Goal: Feedback & Contribution: Submit feedback/report problem

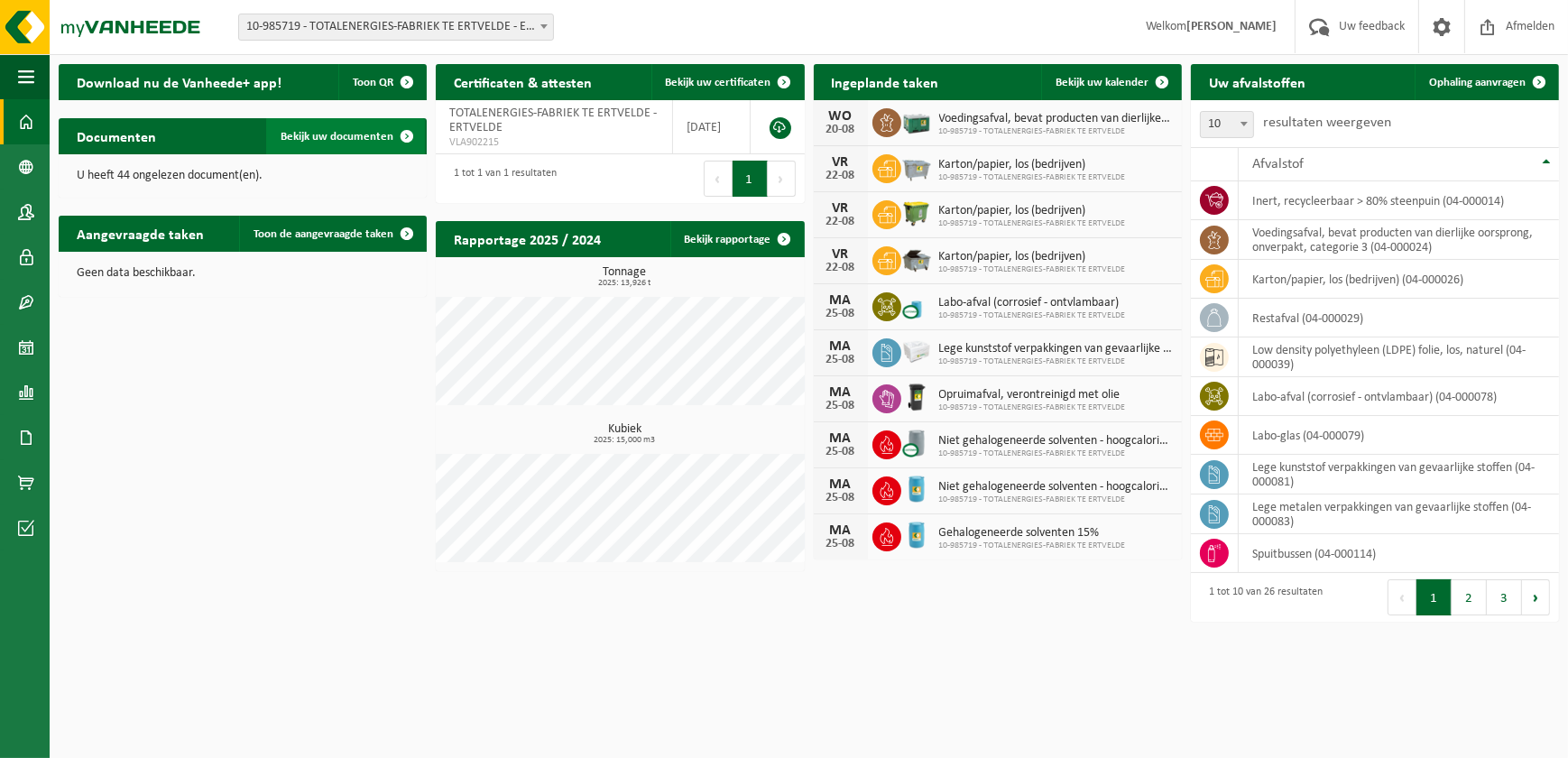
click at [347, 133] on span "Bekijk uw documenten" at bounding box center [337, 136] width 113 height 12
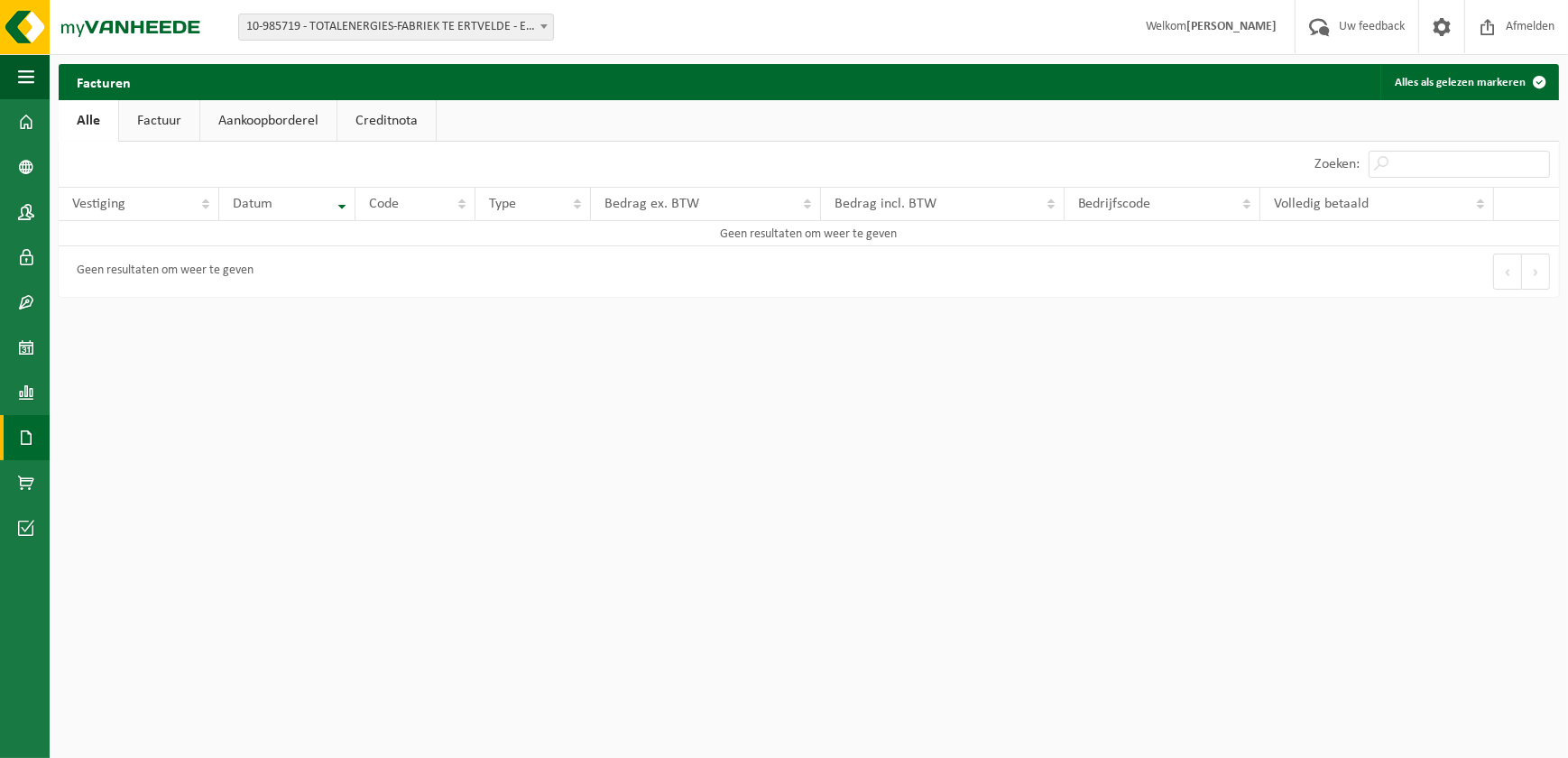
click at [154, 121] on link "Factuur" at bounding box center [159, 120] width 81 height 42
click at [280, 118] on link "Aankoopborderel" at bounding box center [270, 120] width 136 height 42
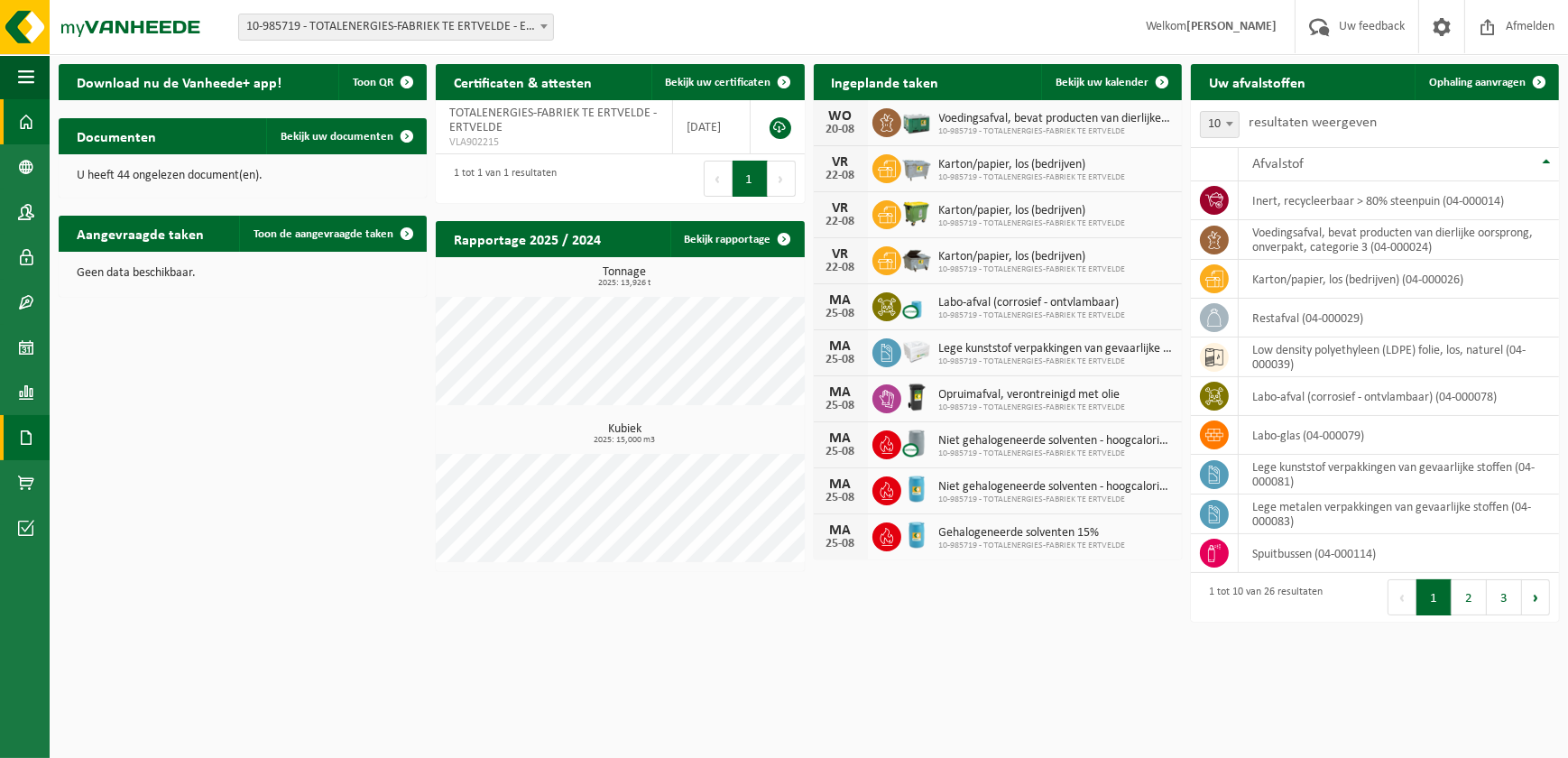
click at [30, 446] on span at bounding box center [26, 437] width 17 height 45
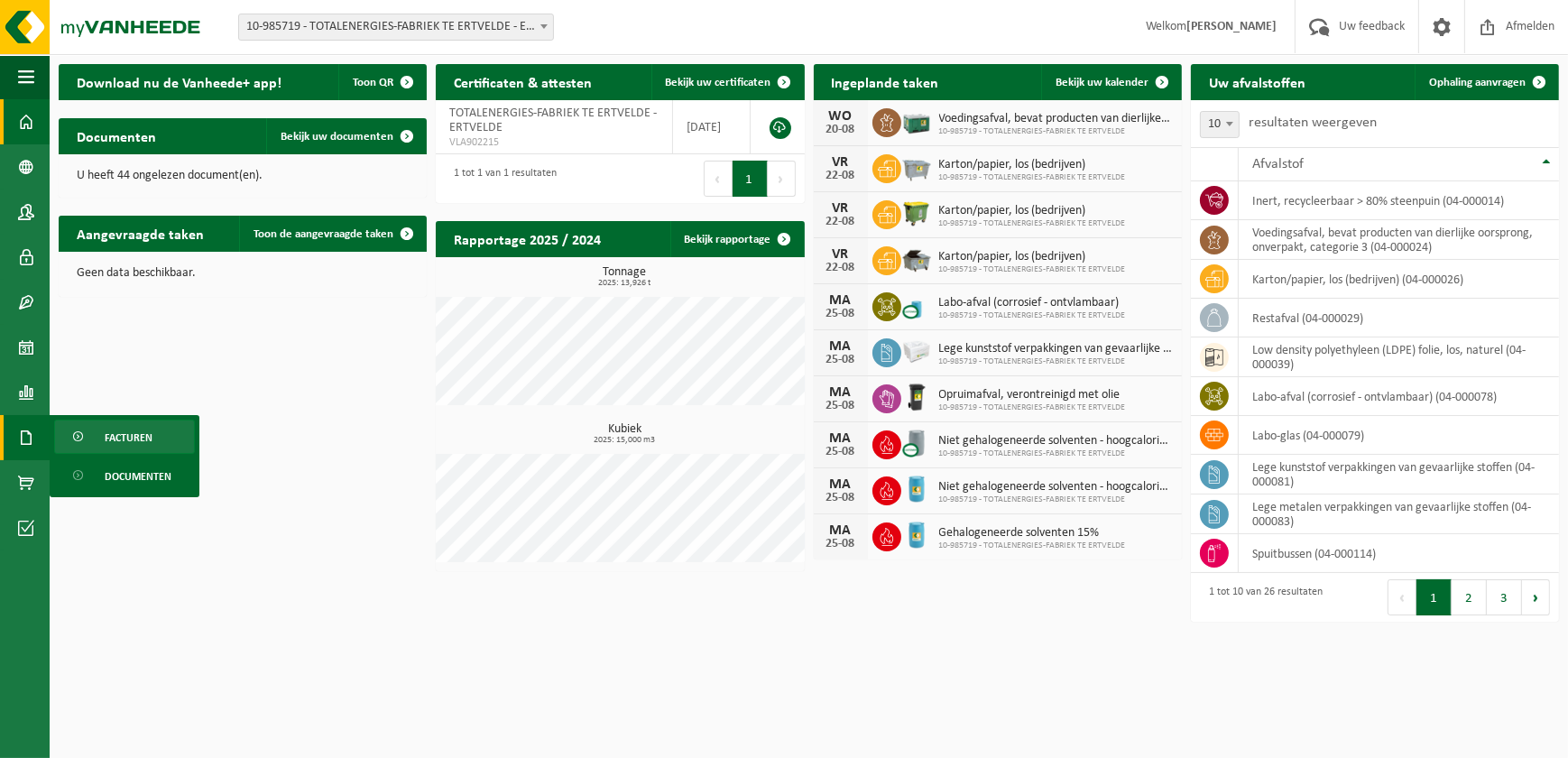
click at [124, 443] on span "Facturen" at bounding box center [129, 437] width 48 height 34
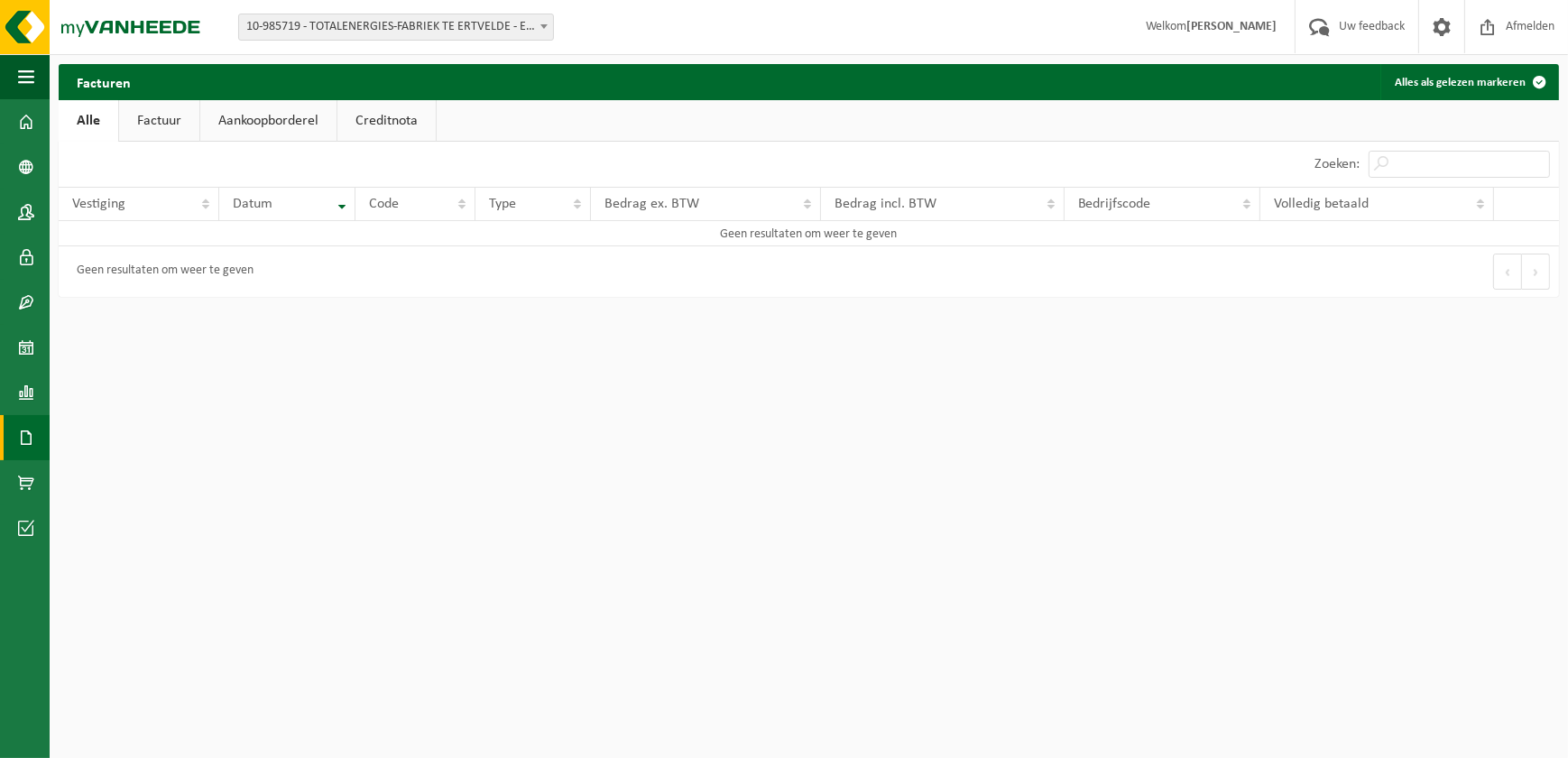
click at [164, 118] on link "Factuur" at bounding box center [159, 120] width 81 height 42
click at [87, 118] on link "Alle" at bounding box center [87, 120] width 58 height 42
click at [162, 118] on link "Factuur" at bounding box center [159, 120] width 81 height 42
click at [271, 118] on link "Aankoopborderel" at bounding box center [270, 120] width 136 height 42
click at [360, 119] on link "Creditnota" at bounding box center [395, 120] width 98 height 42
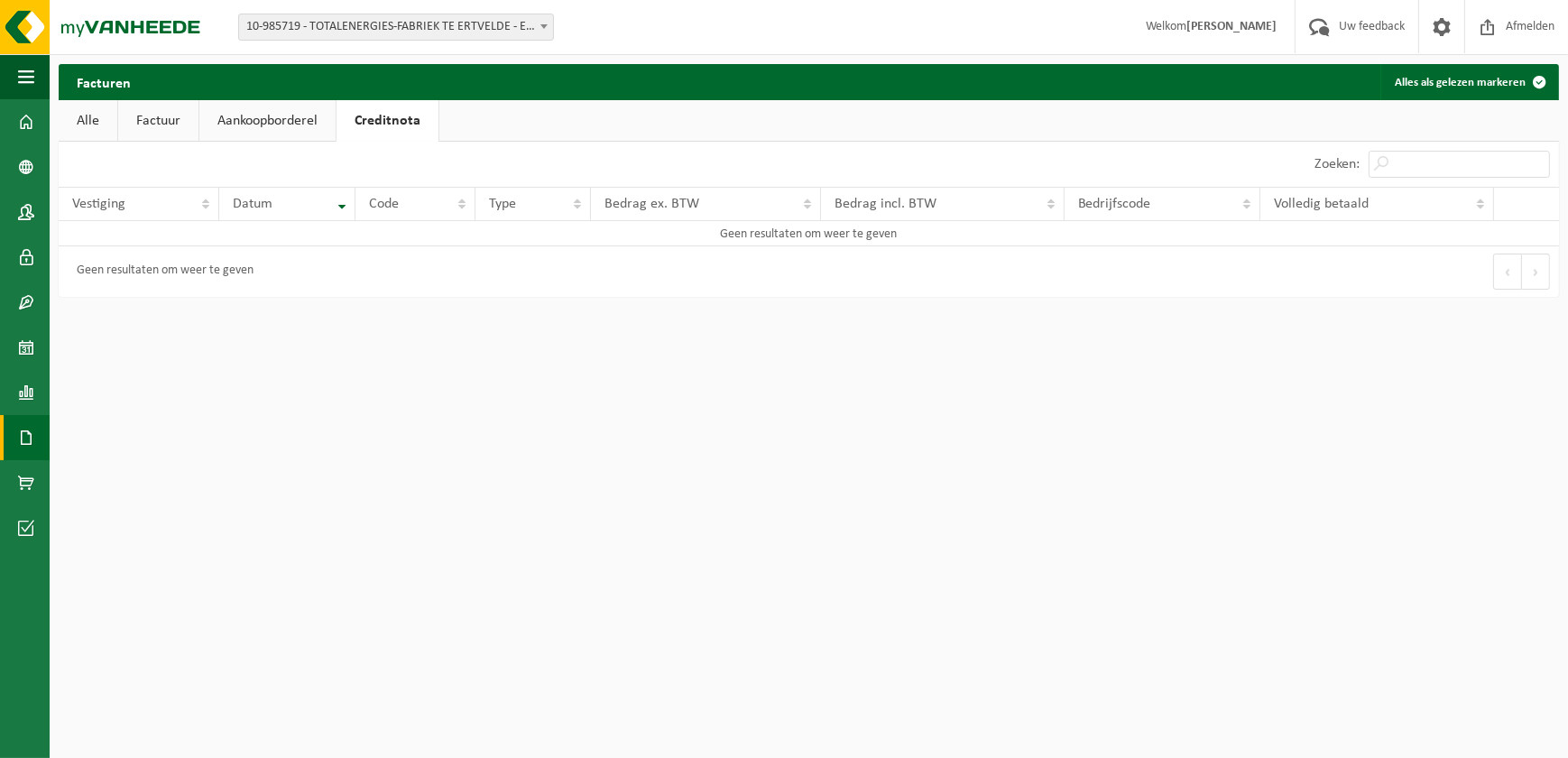
click at [162, 120] on link "Factuur" at bounding box center [158, 120] width 81 height 42
click at [1371, 31] on span "Uw feedback" at bounding box center [1372, 26] width 75 height 53
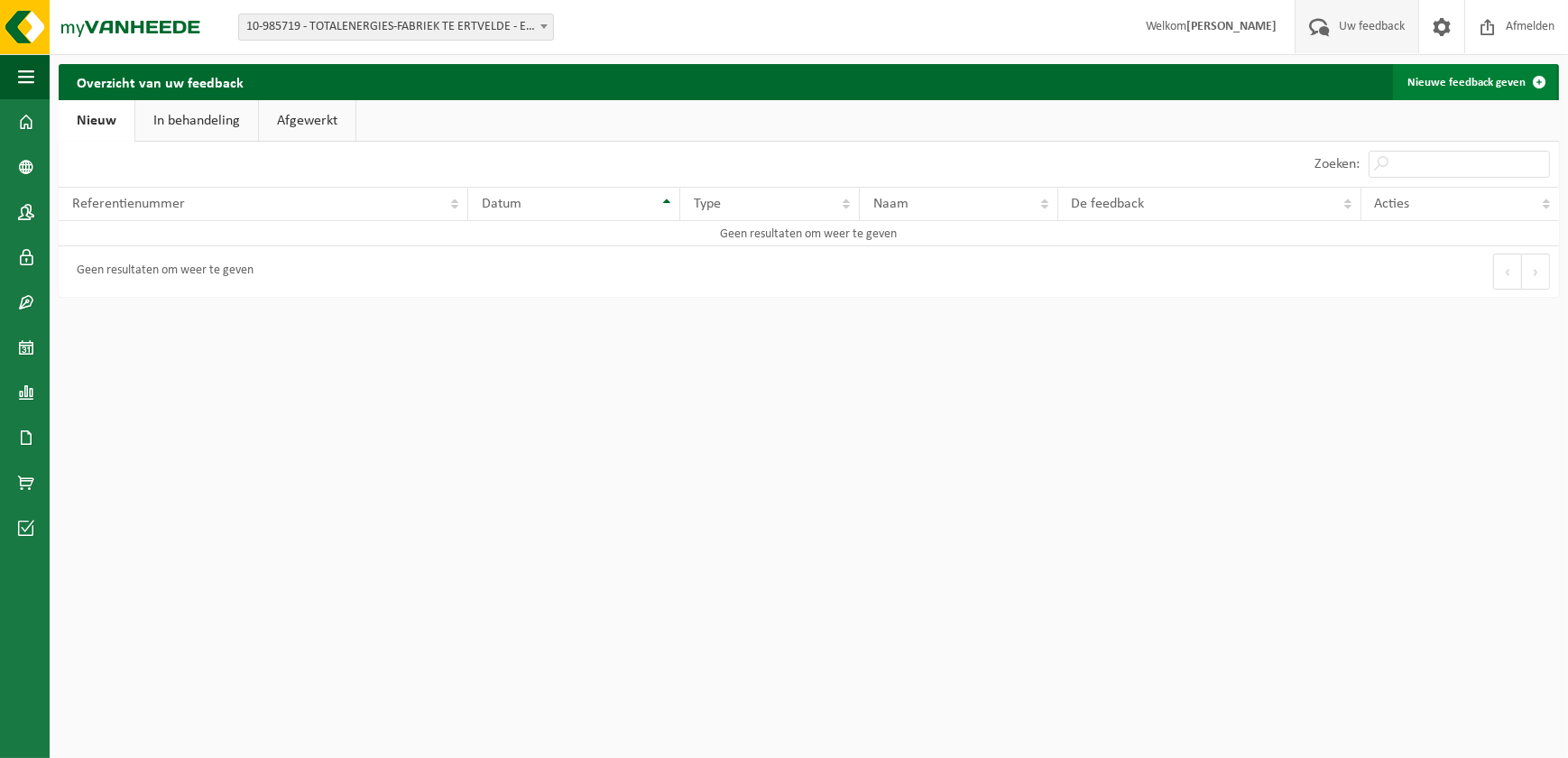
click at [1467, 86] on link "Nieuwe feedback geven" at bounding box center [1475, 82] width 164 height 36
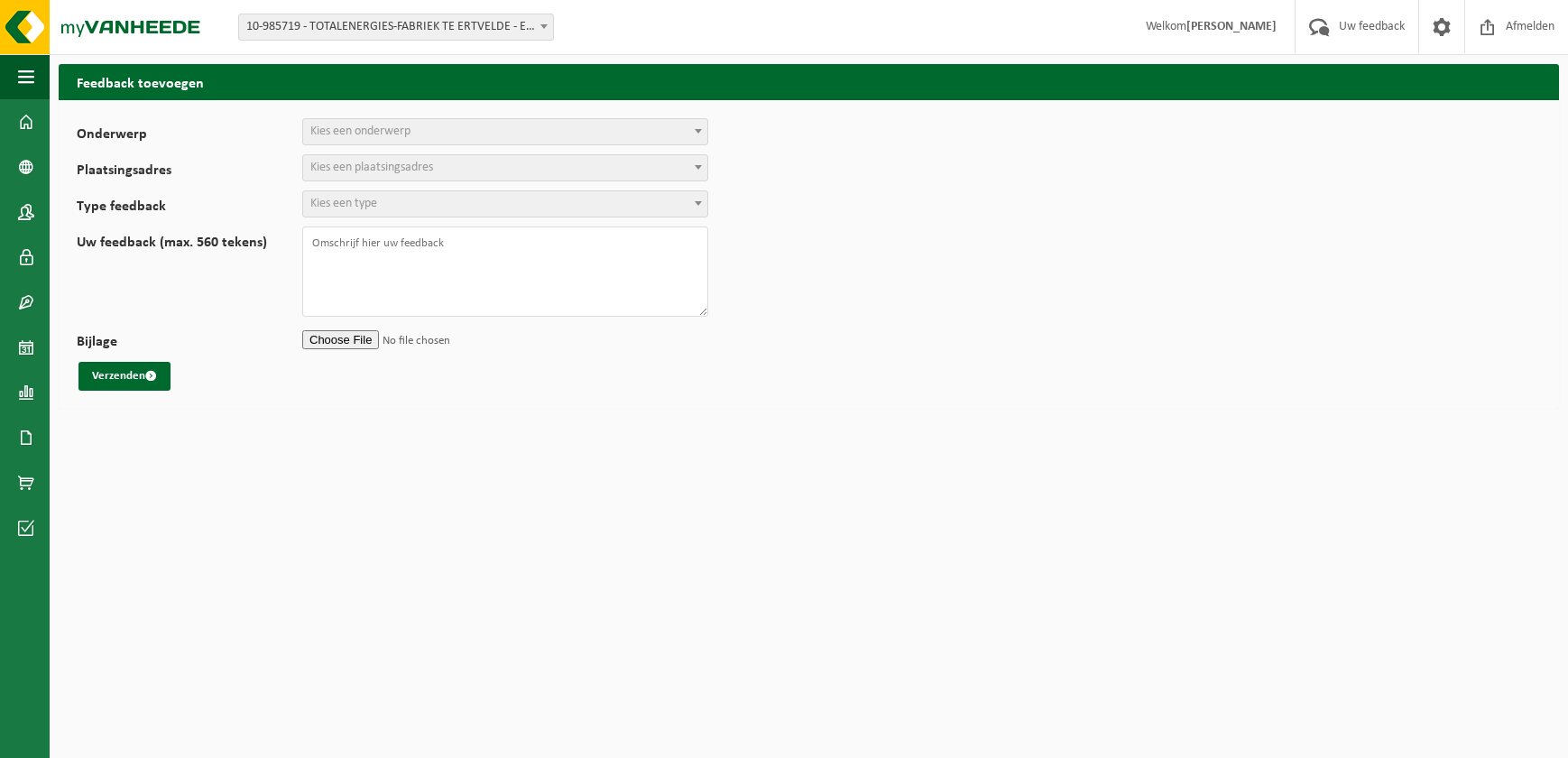
select select
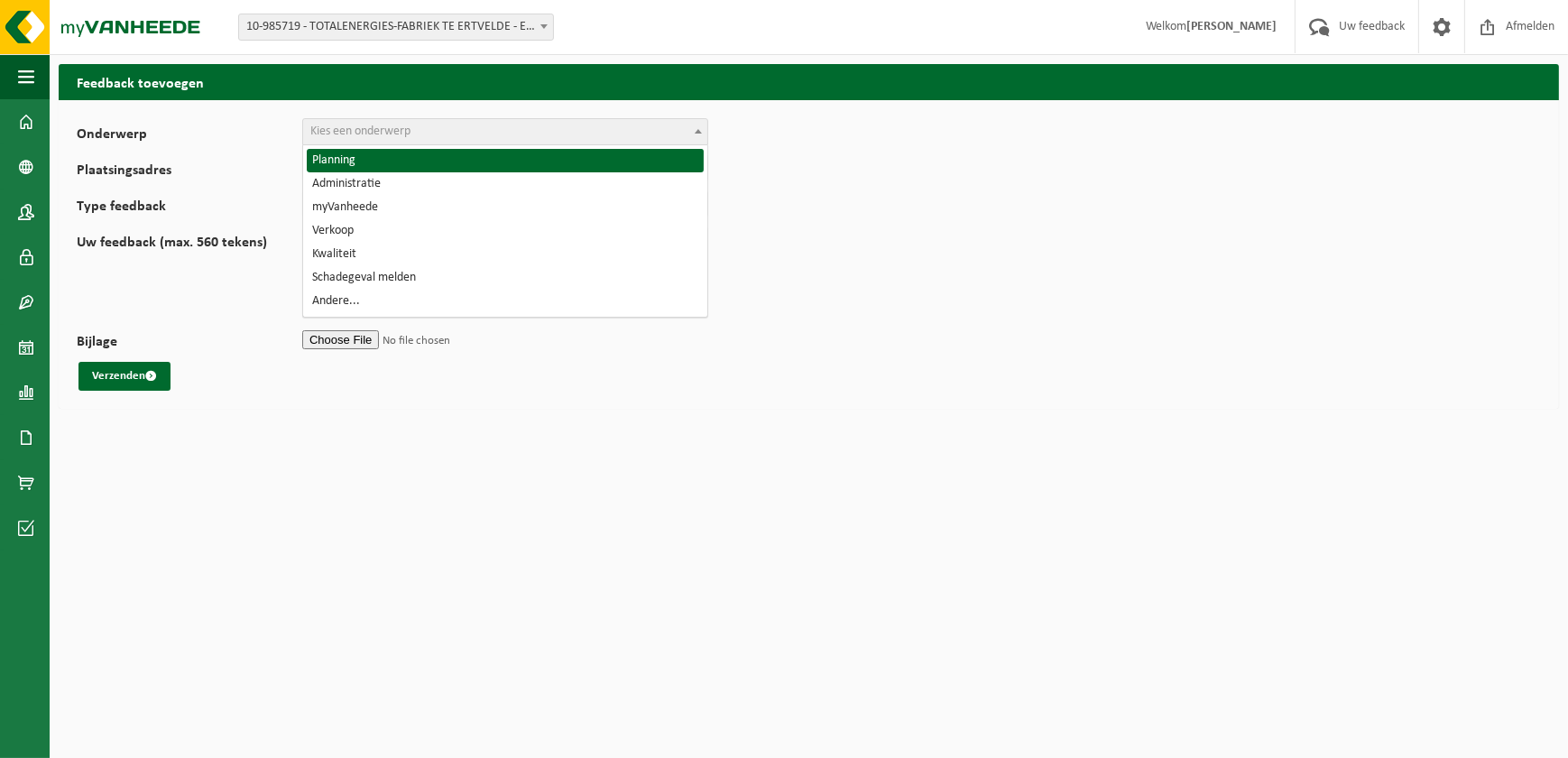
click at [334, 134] on span "Kies een onderwerp" at bounding box center [360, 131] width 100 height 14
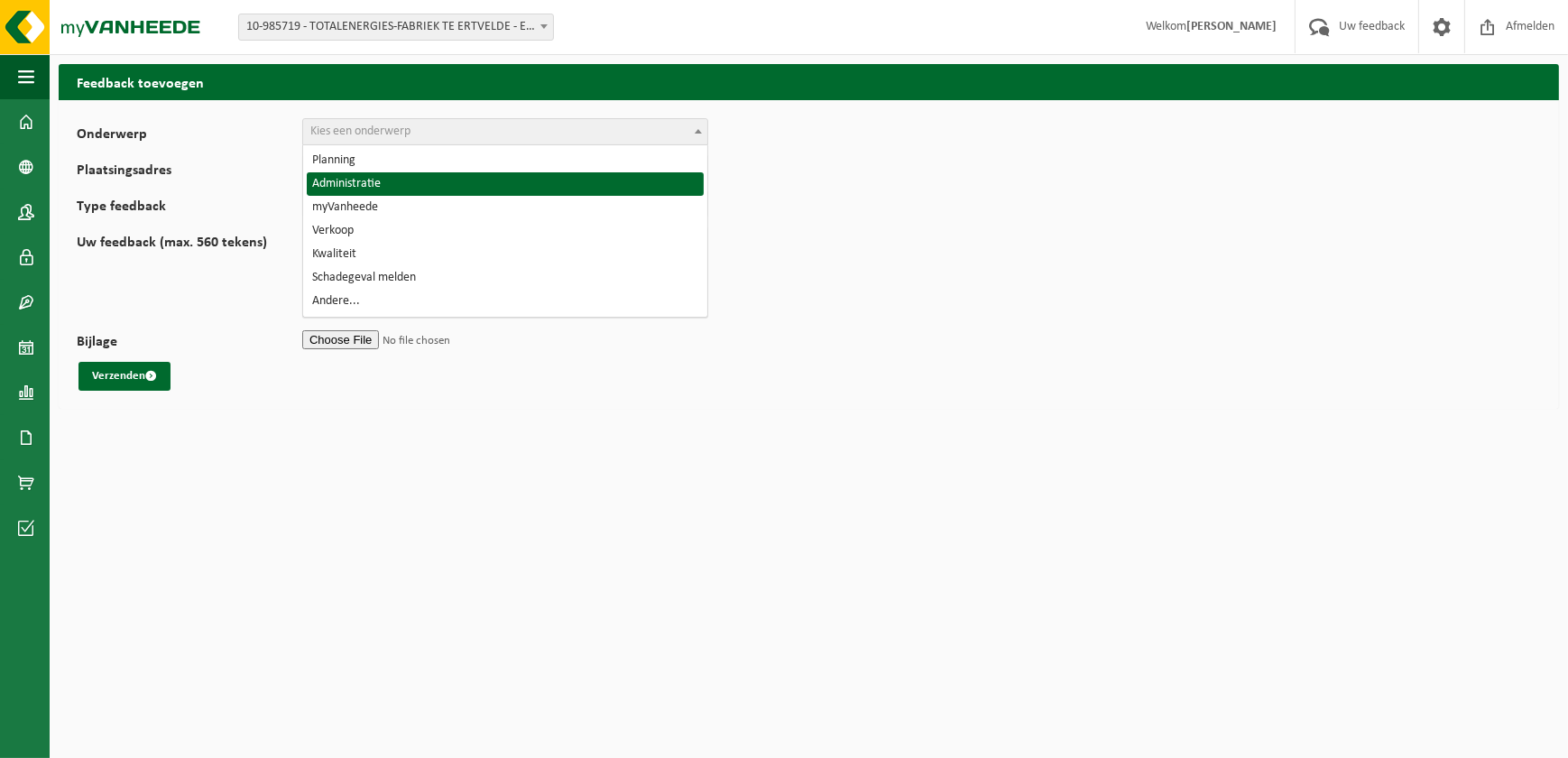
select select "7"
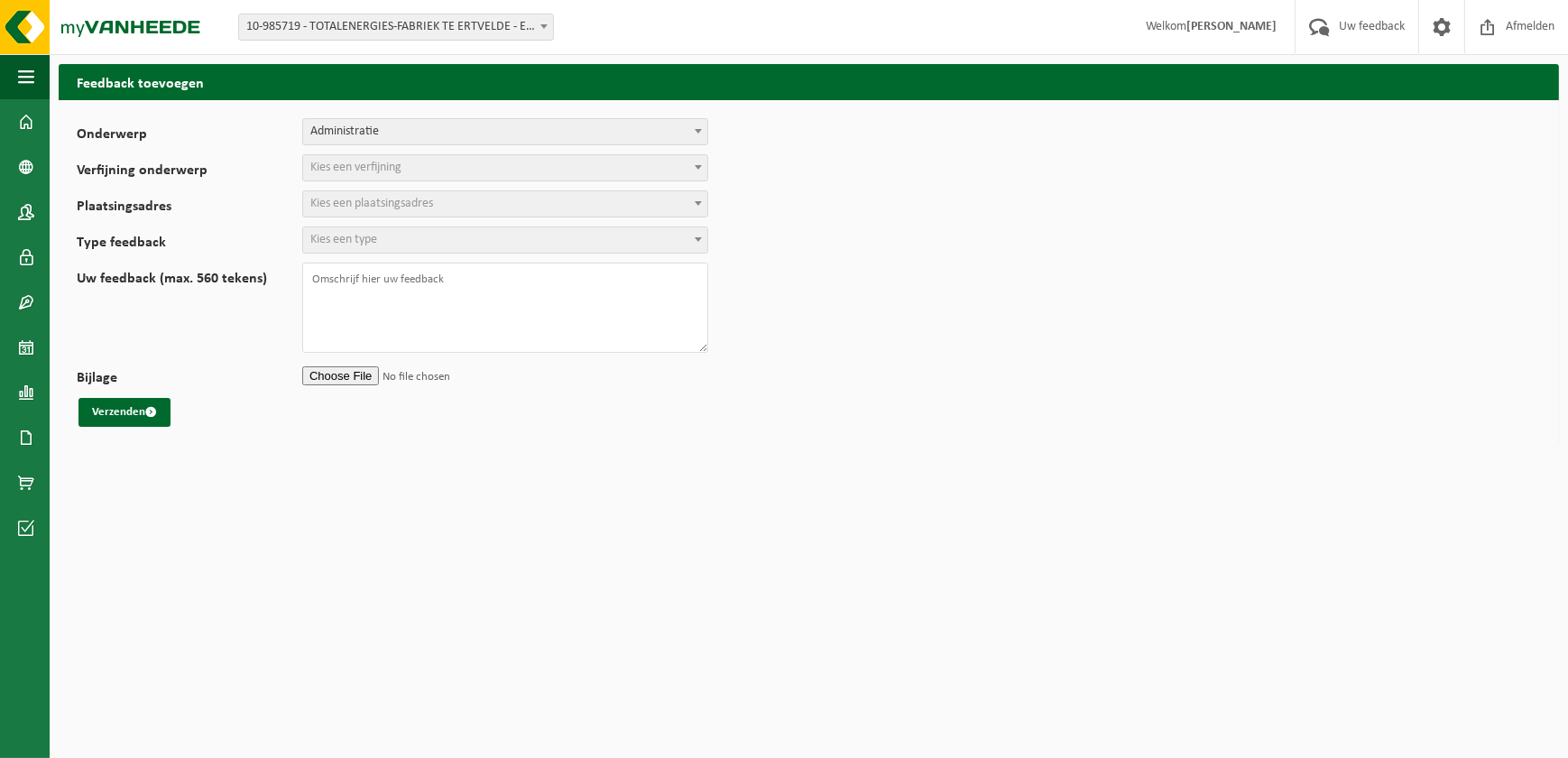
click at [367, 167] on span "Kies een verfijning" at bounding box center [356, 167] width 91 height 14
select select "8"
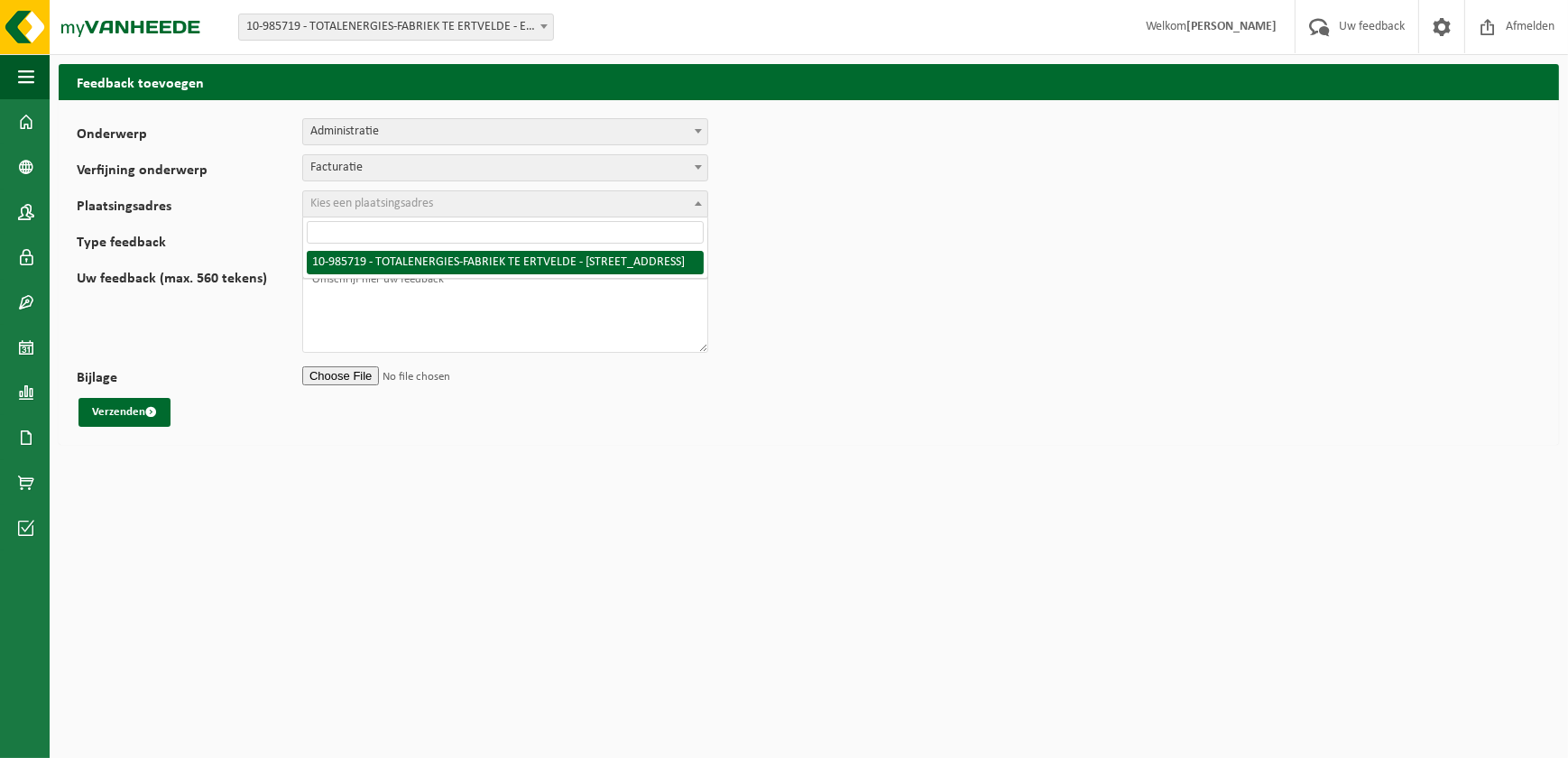
click at [367, 201] on span "Kies een plaatsingsadres" at bounding box center [372, 203] width 122 height 14
select select "165265"
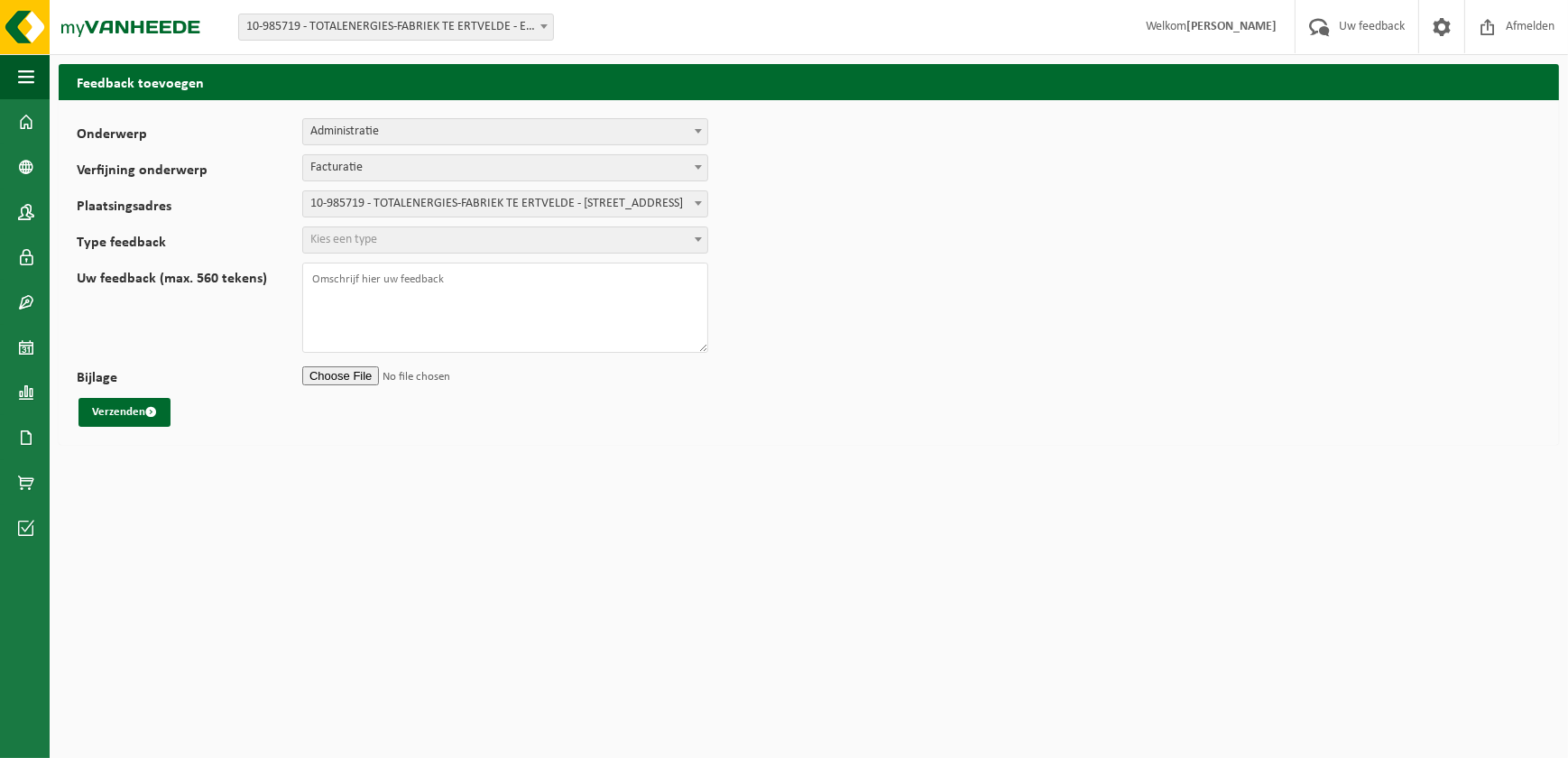
click at [376, 238] on span "Kies een type" at bounding box center [344, 239] width 67 height 14
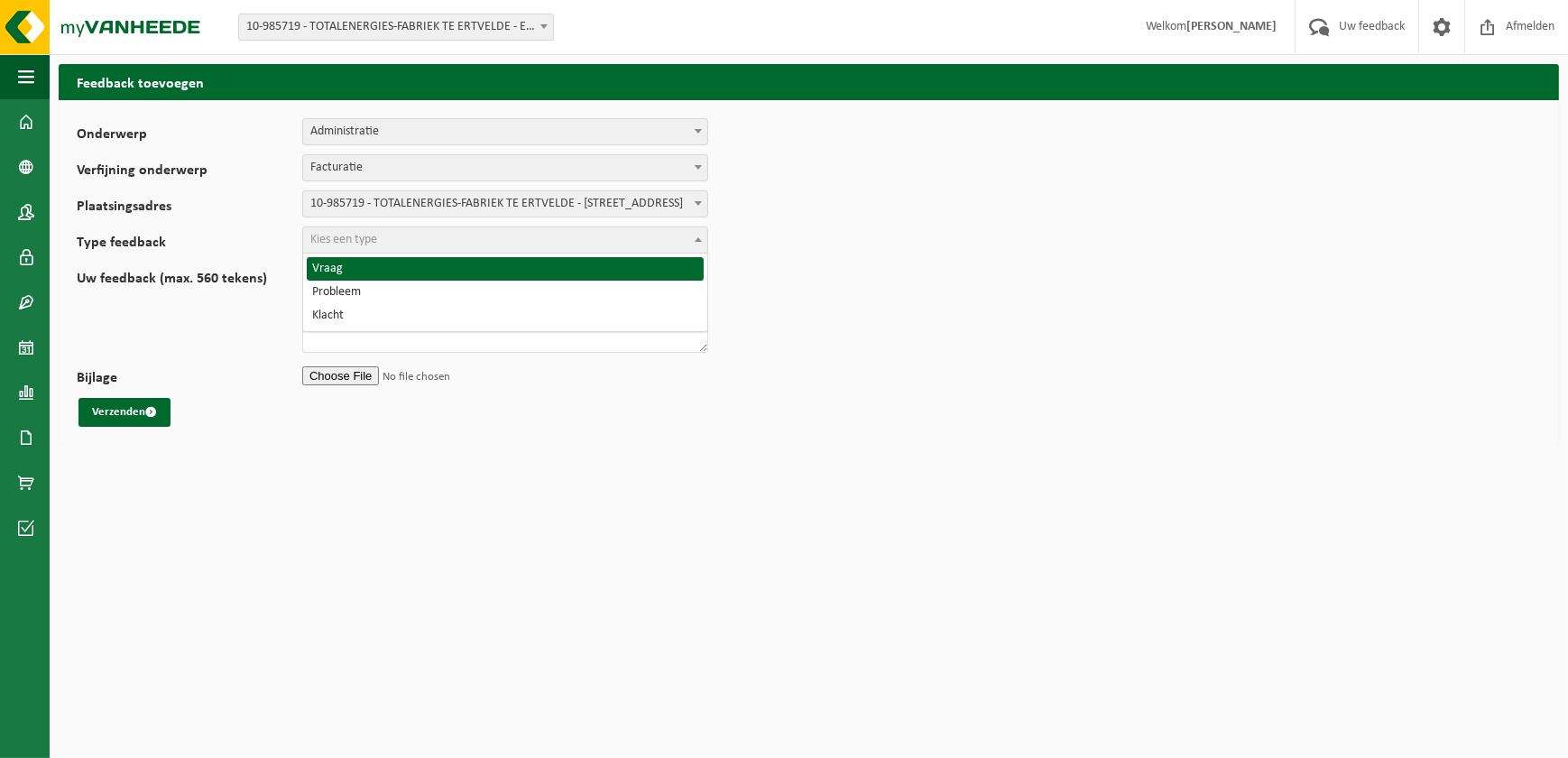
select select "QUE"
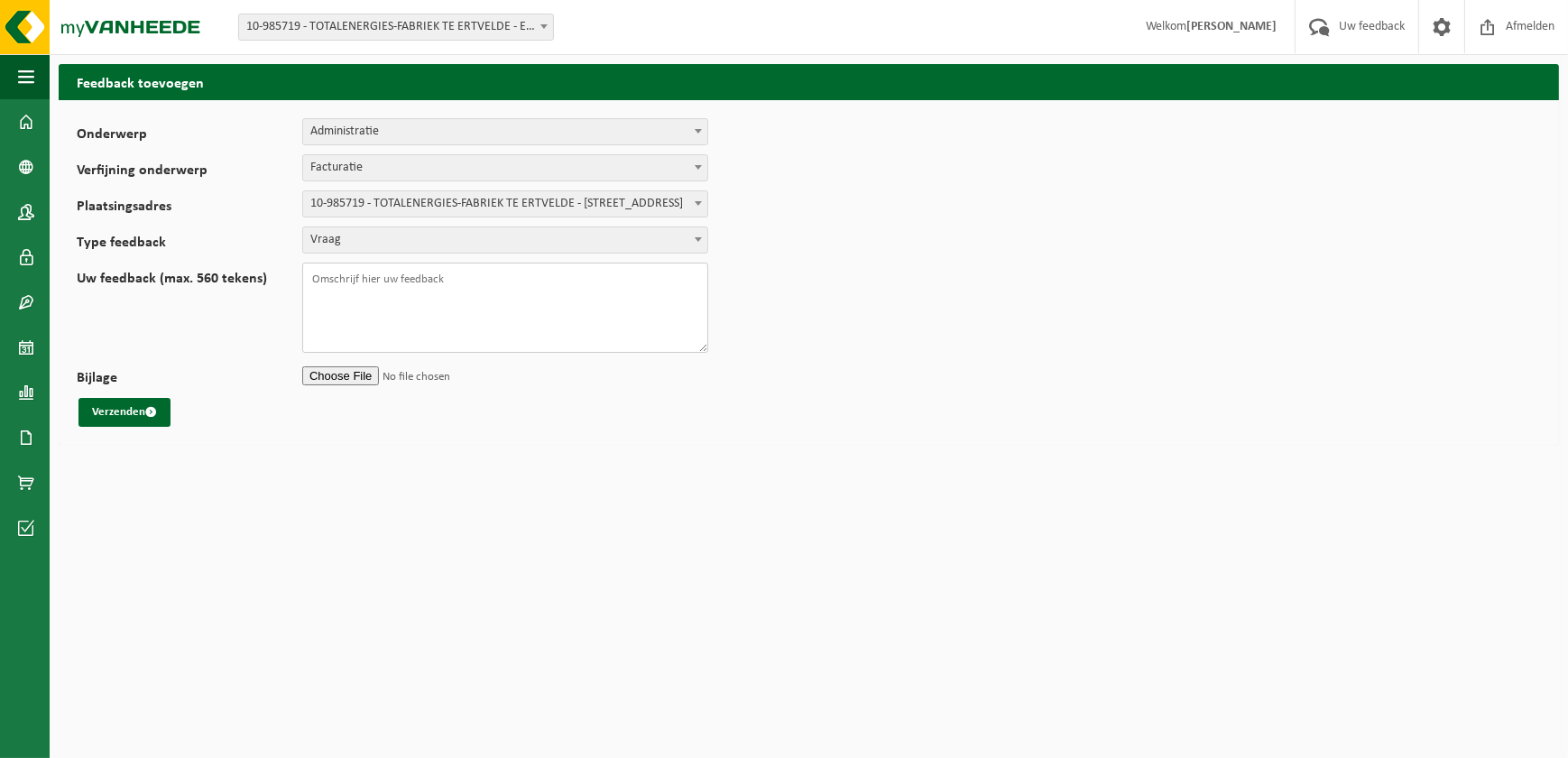
click at [330, 283] on textarea "Uw feedback (max. 560 tekens)" at bounding box center [505, 307] width 406 height 90
type textarea "I"
type textarea "H"
type textarea "I"
click at [355, 280] on textarea "Wij zien geen facturen staan onder do" at bounding box center [505, 307] width 406 height 90
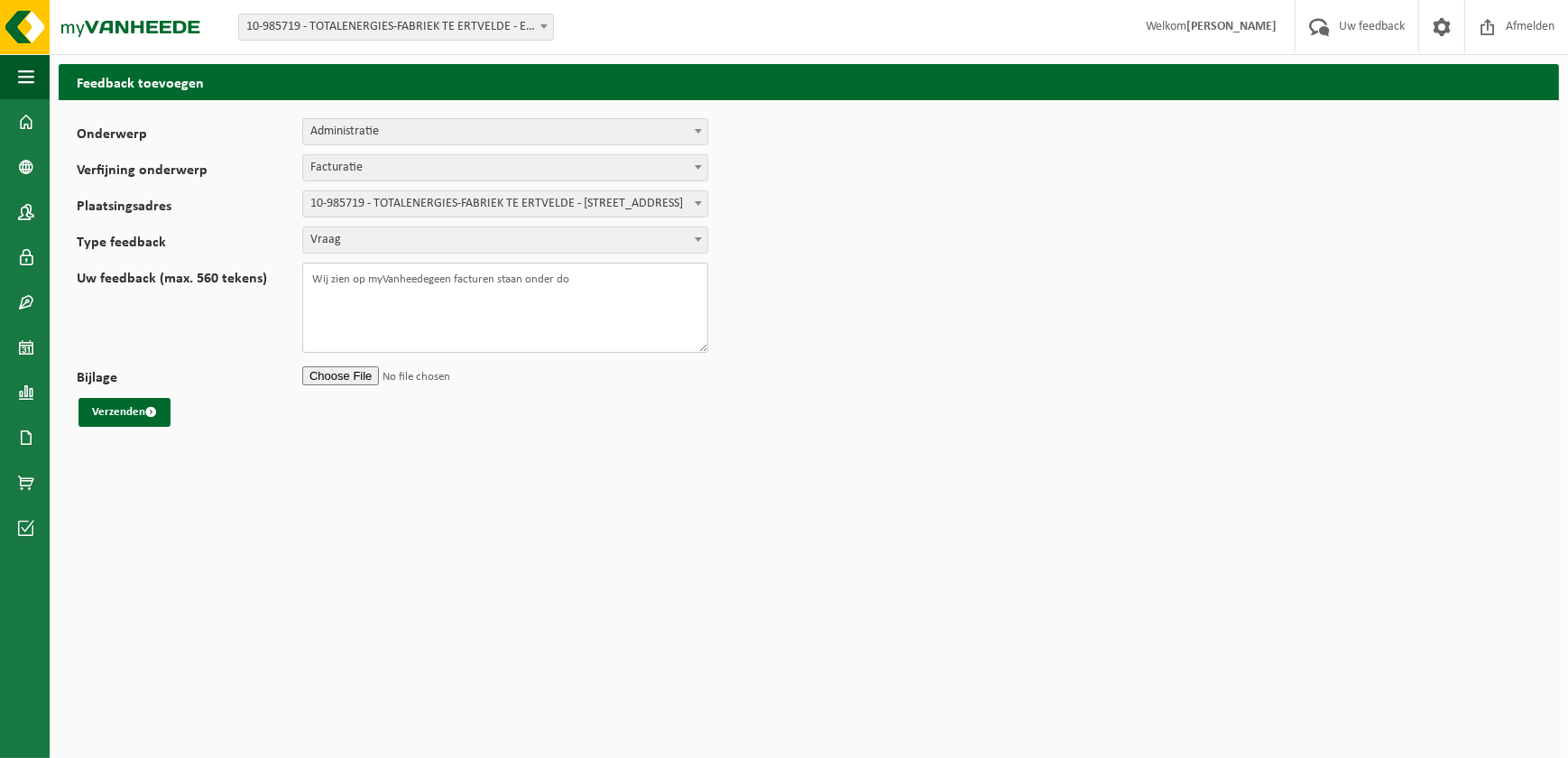
click at [426, 275] on textarea "Wij zien op myVanheedegeen facturen staan onder do" at bounding box center [505, 307] width 406 height 90
click at [430, 277] on textarea "Wij zien op myVanheedegeen facturen staan onder do" at bounding box center [505, 307] width 406 height 90
drag, startPoint x: 596, startPoint y: 278, endPoint x: 640, endPoint y: 280, distance: 44.0
click at [640, 280] on textarea "Wij zien op myVanheede/Documenten geen facturen staan onder do" at bounding box center [505, 307] width 406 height 90
drag, startPoint x: 434, startPoint y: 276, endPoint x: 490, endPoint y: 277, distance: 56.0
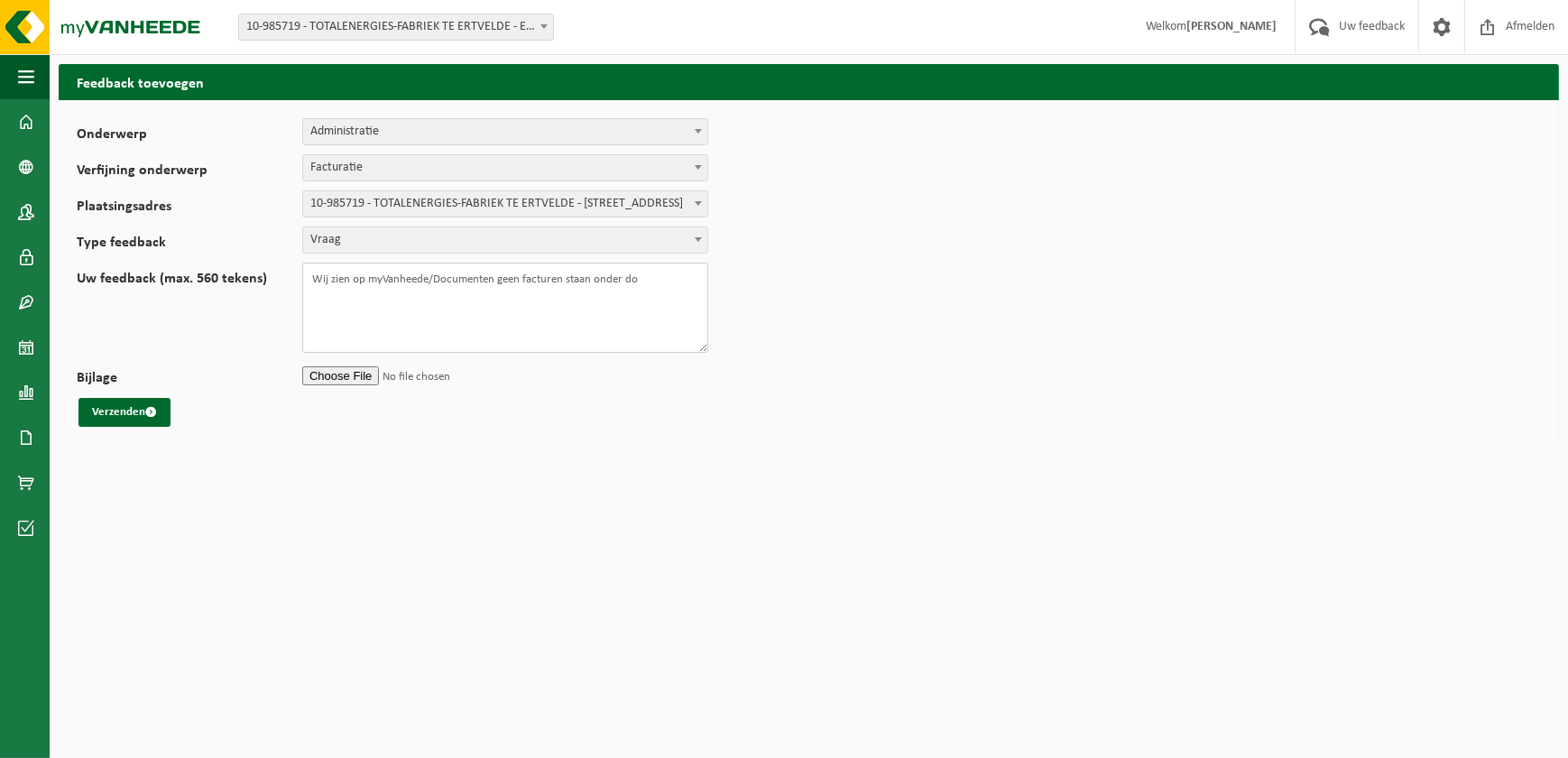
click at [490, 277] on textarea "Wij zien op myVanheede/Documenten geen facturen staan onder do" at bounding box center [505, 307] width 406 height 90
click at [380, 286] on textarea "Wij zien op myVanheede geen facturen staan onder documenten/facturen. Ondanks d…" at bounding box center [505, 307] width 406 height 90
click at [558, 284] on textarea "Wij zien op myVanheede geen facturen staan onder documenten/facturen. Ondanks d…" at bounding box center [505, 307] width 406 height 90
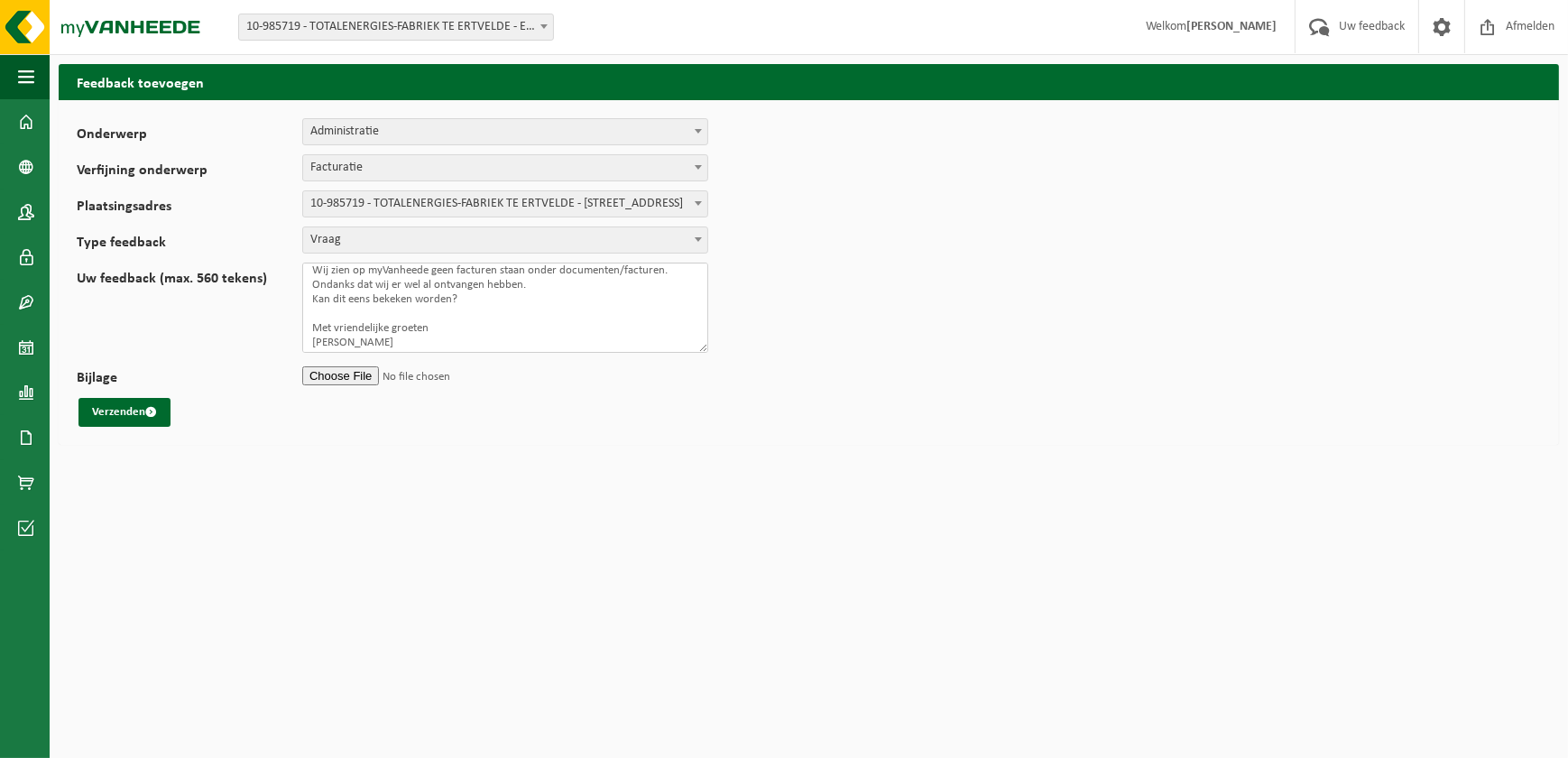
click at [428, 284] on textarea "Wij zien op myVanheede geen facturen staan onder documenten/facturen. Ondanks d…" at bounding box center [505, 307] width 406 height 90
click at [428, 283] on textarea "Wij zien op myVanheede geen facturen staan onder documenten/facturen. Ondanks d…" at bounding box center [505, 307] width 406 height 90
type textarea "Wij zien op myVanheede geen facturen staan onder documenten/facturen. Ondanks d…"
click at [95, 415] on button "Verzenden" at bounding box center [124, 411] width 92 height 29
